Goal: Task Accomplishment & Management: Use online tool/utility

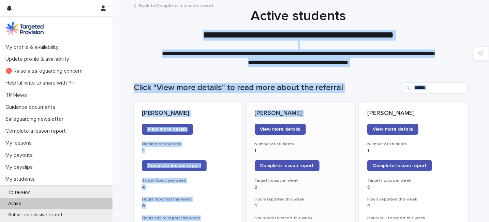
drag, startPoint x: 429, startPoint y: 20, endPoint x: 271, endPoint y: 123, distance: 188.7
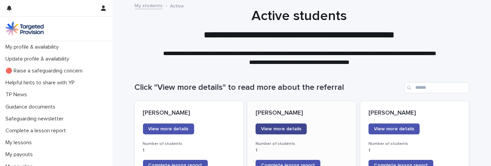
scroll to position [45, 0]
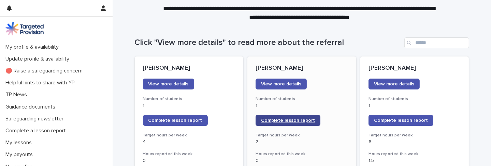
click at [274, 121] on span "Complete lesson report" at bounding box center [288, 120] width 54 height 5
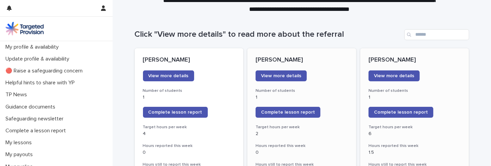
scroll to position [51, 0]
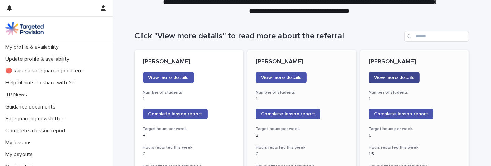
click at [374, 79] on span "View more details" at bounding box center [394, 77] width 40 height 5
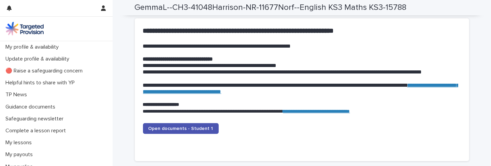
scroll to position [669, 0]
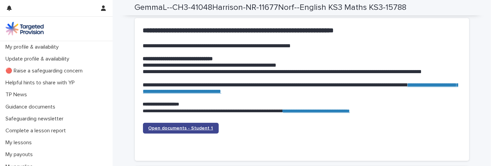
click at [199, 126] on span "Open documents - Student 1" at bounding box center [180, 128] width 65 height 5
